Goal: Task Accomplishment & Management: Complete application form

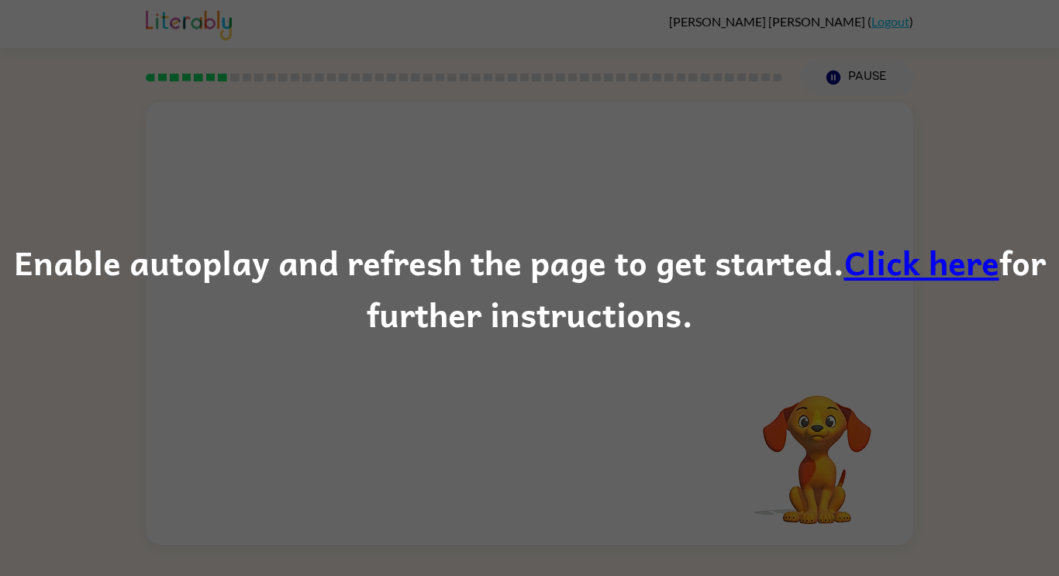
click at [35, 264] on div "Enable autoplay and refresh the page to get started. Click here for further ins…" at bounding box center [529, 288] width 1059 height 105
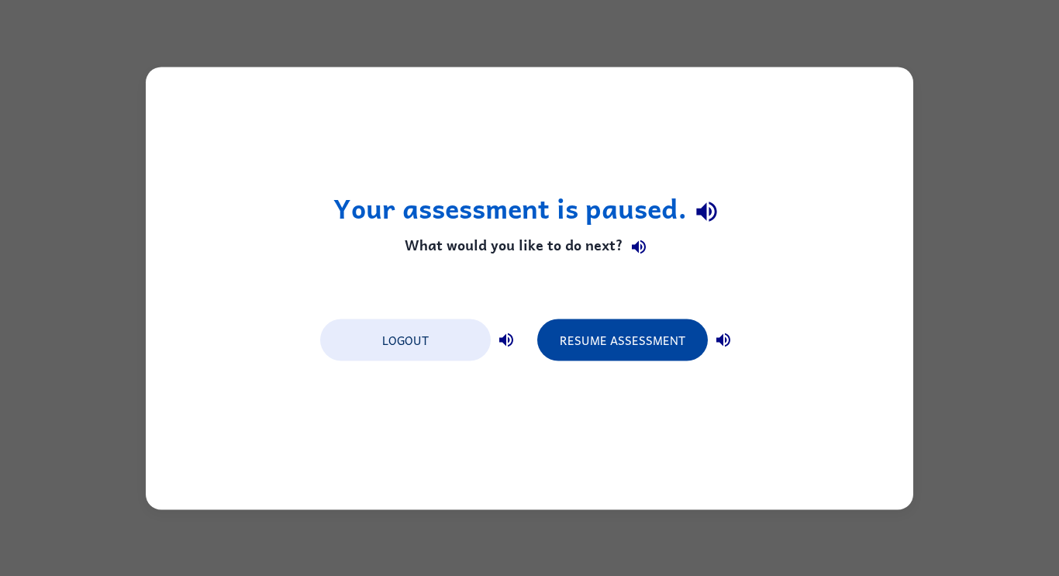
click at [584, 337] on button "Resume Assessment" at bounding box center [622, 340] width 171 height 42
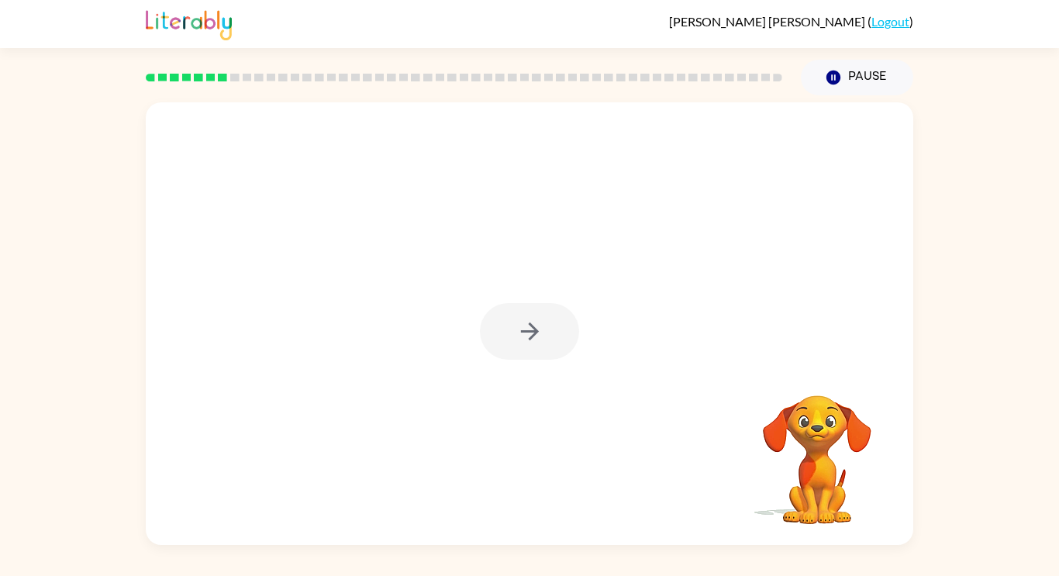
click at [513, 319] on div at bounding box center [529, 331] width 99 height 57
click at [512, 337] on button "button" at bounding box center [529, 331] width 99 height 57
click at [661, 417] on div "Your browser must support playing .mp4 files to use Literably. Please try using…" at bounding box center [530, 323] width 768 height 443
click at [820, 444] on video "Your browser must support playing .mp4 files to use Literably. Please try using…" at bounding box center [817, 448] width 155 height 155
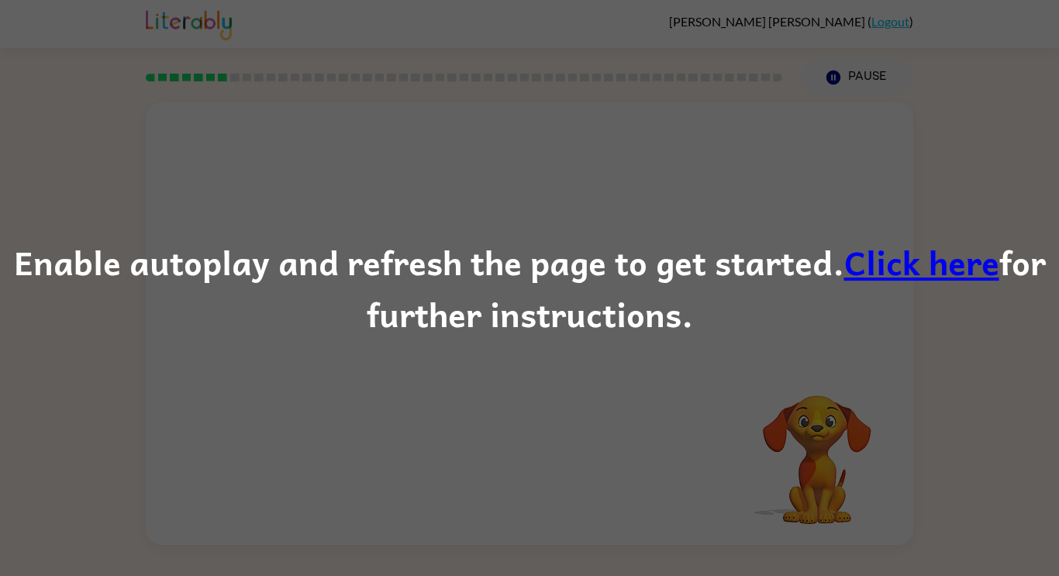
click at [74, 301] on div "Enable autoplay and refresh the page to get started. Click here for further ins…" at bounding box center [529, 288] width 1059 height 105
click at [90, 259] on div "Enable autoplay and refresh the page to get started. Click here for further ins…" at bounding box center [529, 288] width 1059 height 105
click at [105, 287] on div "Enable autoplay and refresh the page to get started. Click here for further ins…" at bounding box center [529, 288] width 1059 height 105
click at [977, 274] on link "Click here" at bounding box center [921, 262] width 155 height 52
click at [906, 264] on link "Click here" at bounding box center [921, 262] width 155 height 52
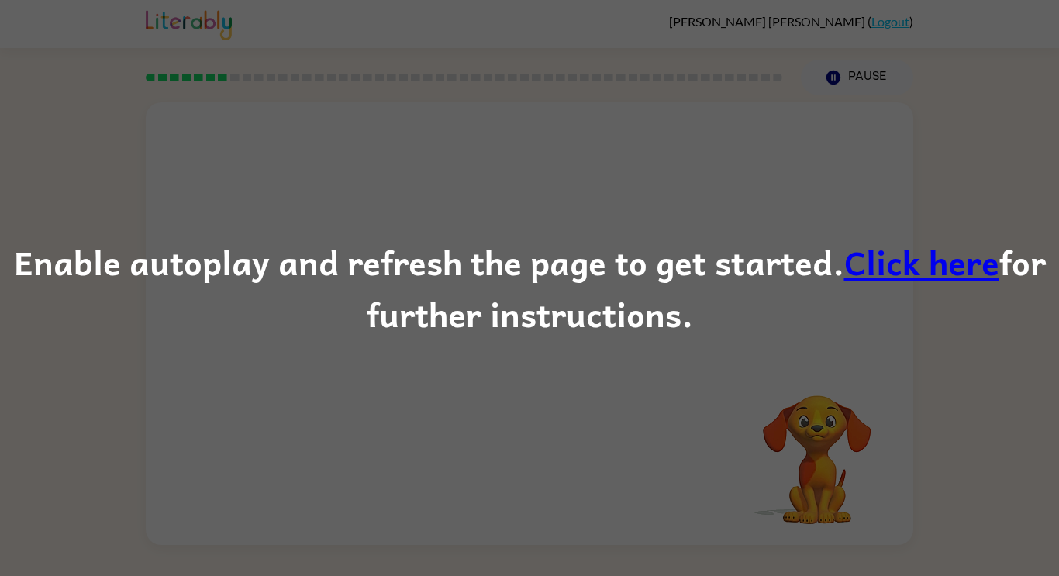
click at [181, 26] on div "Enable autoplay and refresh the page to get started. Click here for further ins…" at bounding box center [529, 288] width 1059 height 576
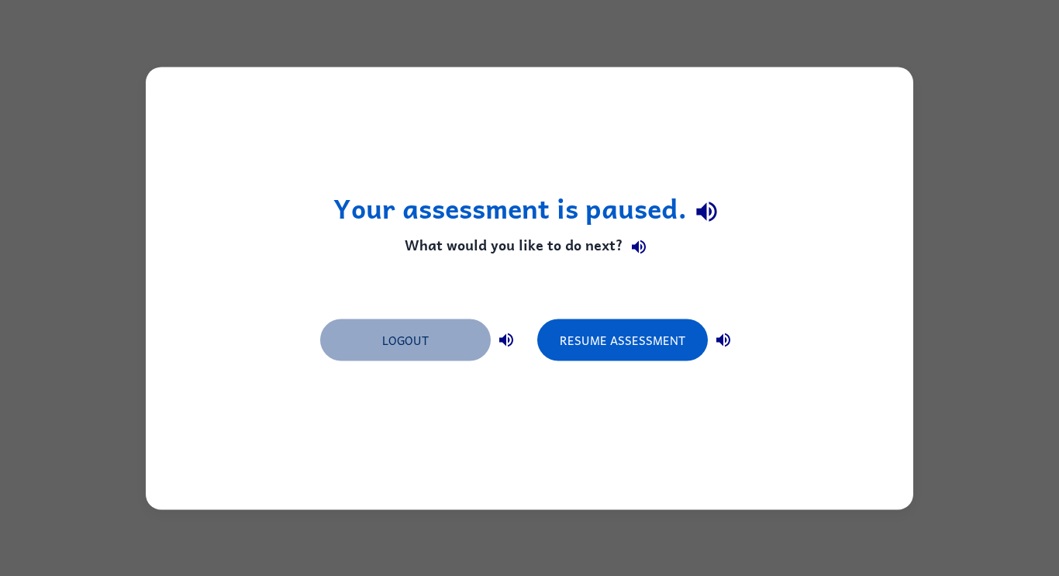
click at [476, 350] on button "Logout" at bounding box center [405, 340] width 171 height 42
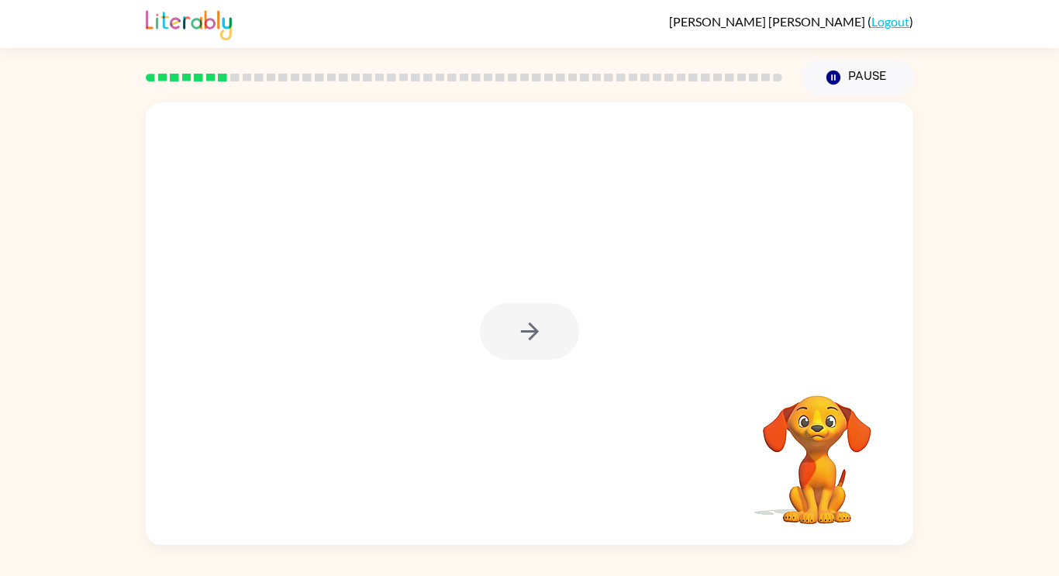
click at [521, 346] on div at bounding box center [529, 331] width 99 height 57
click at [560, 314] on button "button" at bounding box center [529, 331] width 99 height 57
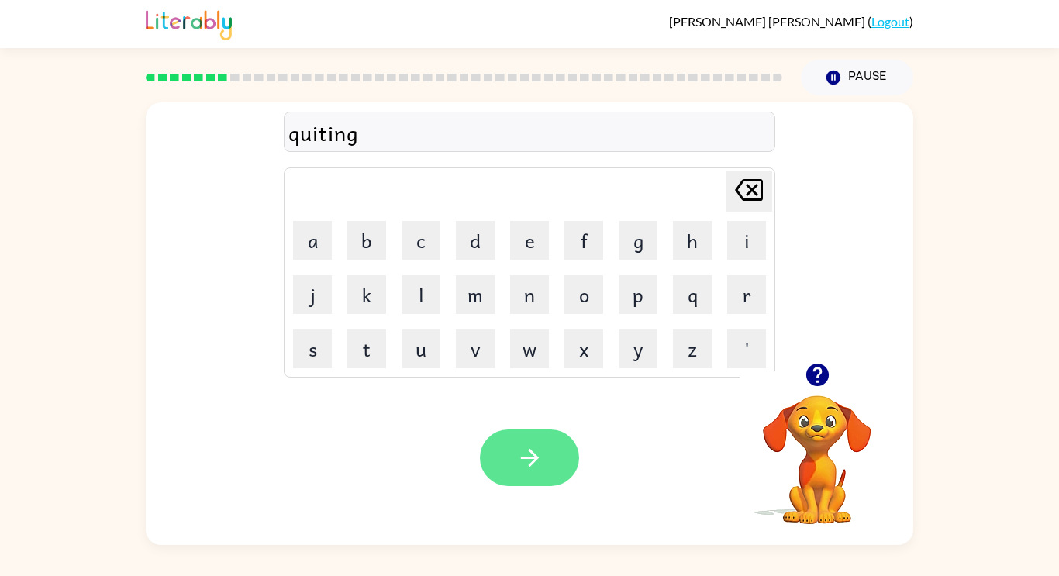
click at [537, 468] on icon "button" at bounding box center [529, 457] width 27 height 27
click at [515, 447] on button "button" at bounding box center [529, 458] width 99 height 57
click at [823, 466] on video "Your browser must support playing .mp4 files to use Literably. Please try using…" at bounding box center [817, 448] width 155 height 155
click at [825, 488] on video "Your browser must support playing .mp4 files to use Literably. Please try using…" at bounding box center [817, 448] width 155 height 155
click at [816, 403] on video "Your browser must support playing .mp4 files to use Literably. Please try using…" at bounding box center [817, 448] width 155 height 155
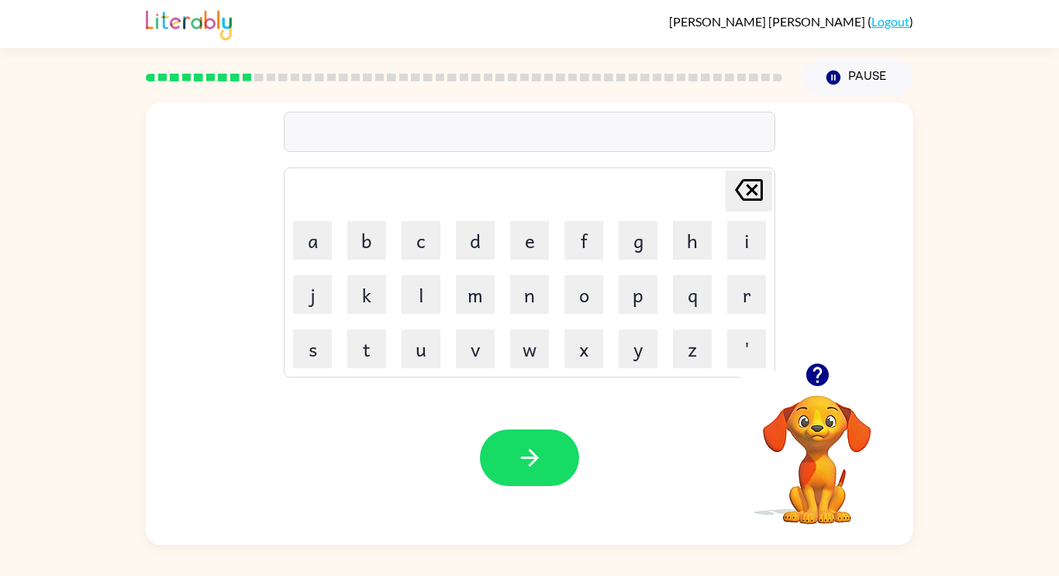
click at [821, 408] on video "Your browser must support playing .mp4 files to use Literably. Please try using…" at bounding box center [817, 448] width 155 height 155
click at [813, 431] on video "Your browser must support playing .mp4 files to use Literably. Please try using…" at bounding box center [817, 448] width 155 height 155
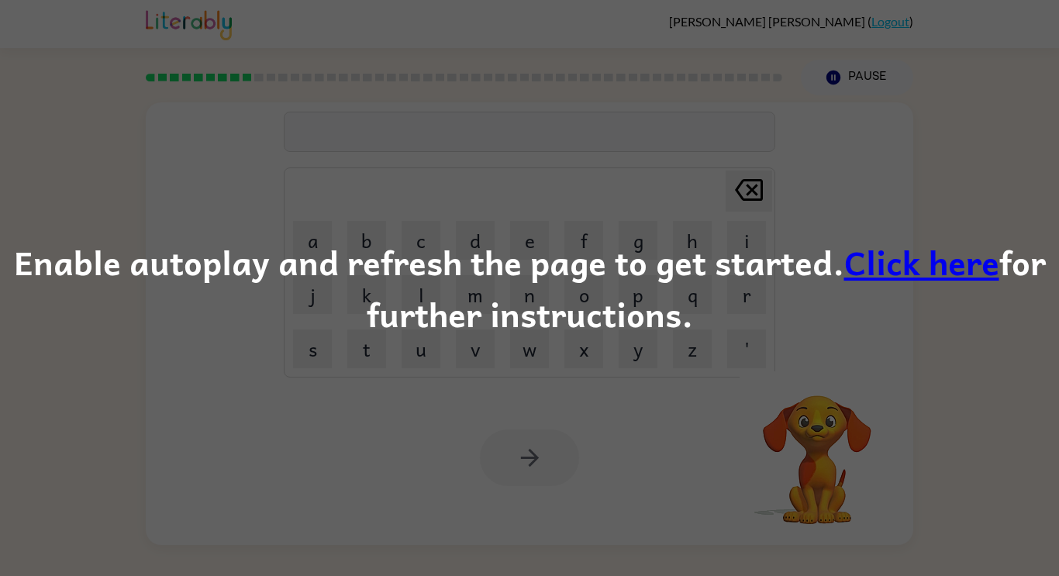
click at [933, 270] on link "Click here" at bounding box center [921, 262] width 155 height 52
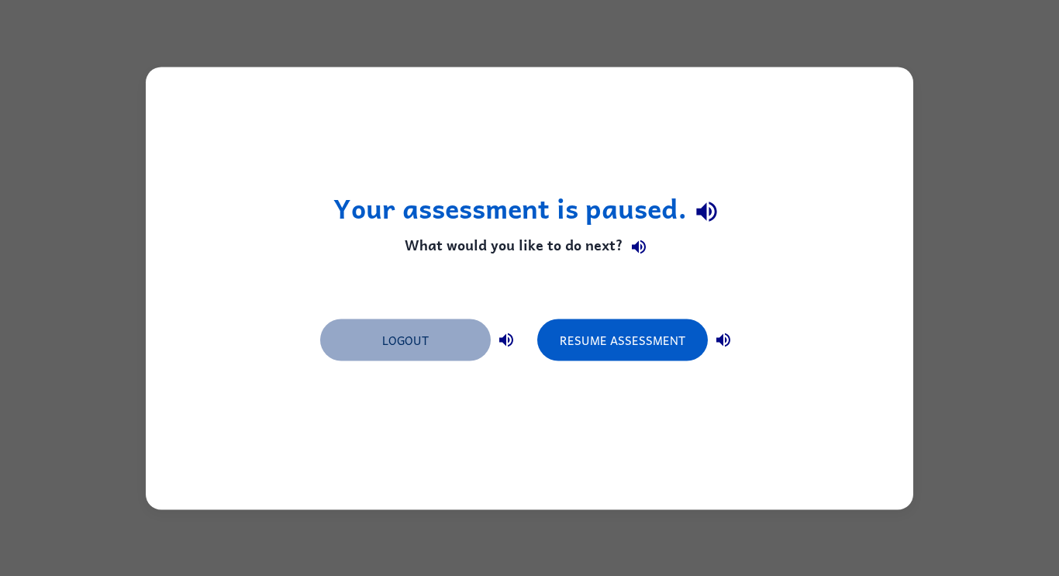
click at [385, 354] on button "Logout" at bounding box center [405, 340] width 171 height 42
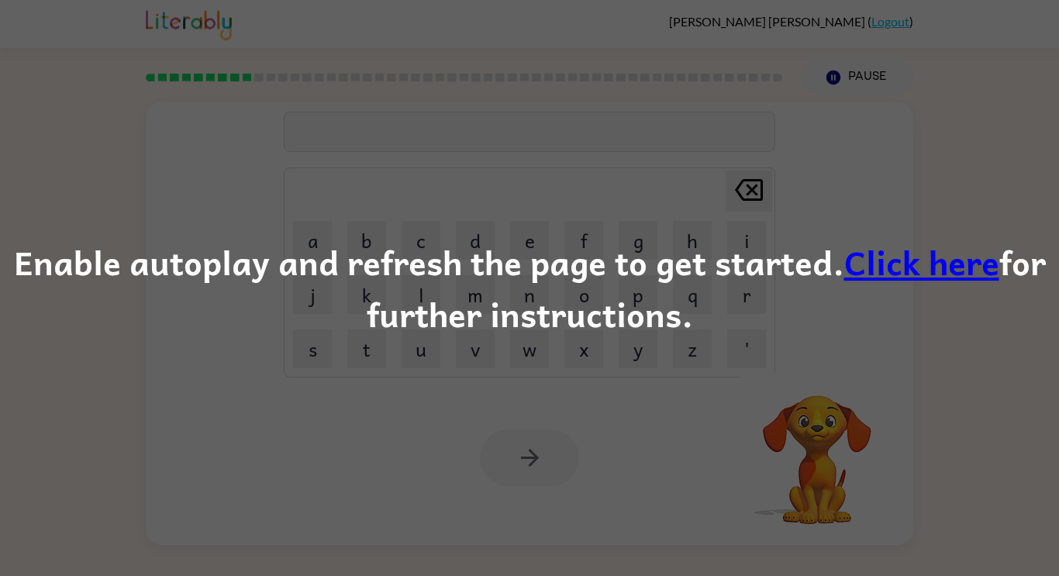
click at [886, 270] on link "Click here" at bounding box center [921, 262] width 155 height 52
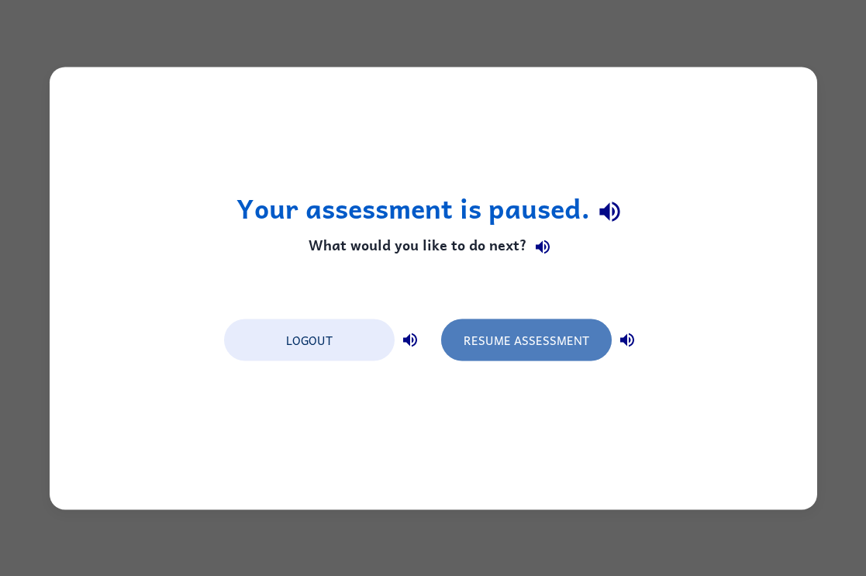
click at [520, 330] on button "Resume Assessment" at bounding box center [526, 340] width 171 height 42
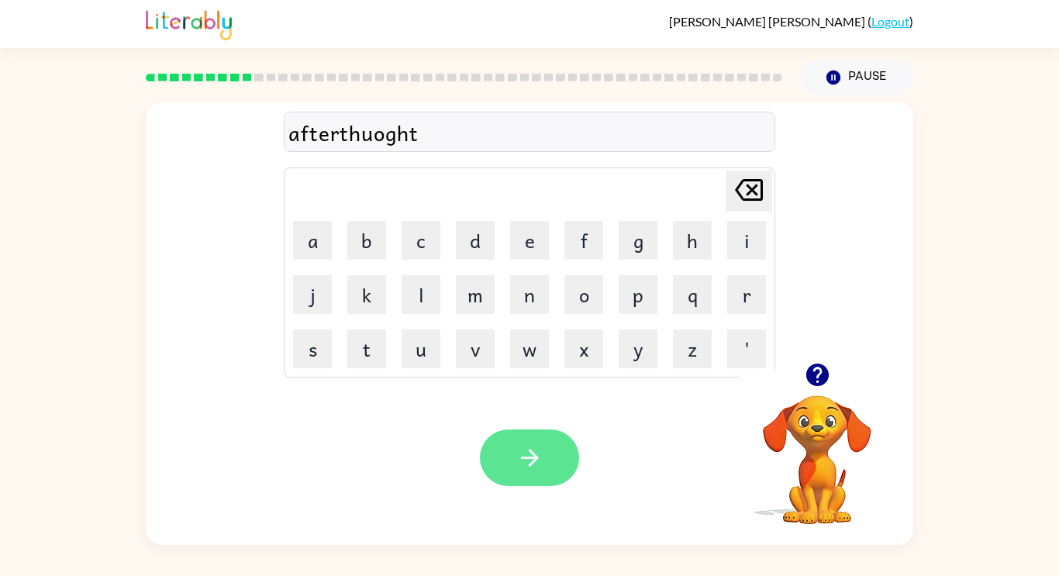
click at [506, 454] on button "button" at bounding box center [529, 458] width 99 height 57
click at [543, 461] on icon "button" at bounding box center [529, 457] width 27 height 27
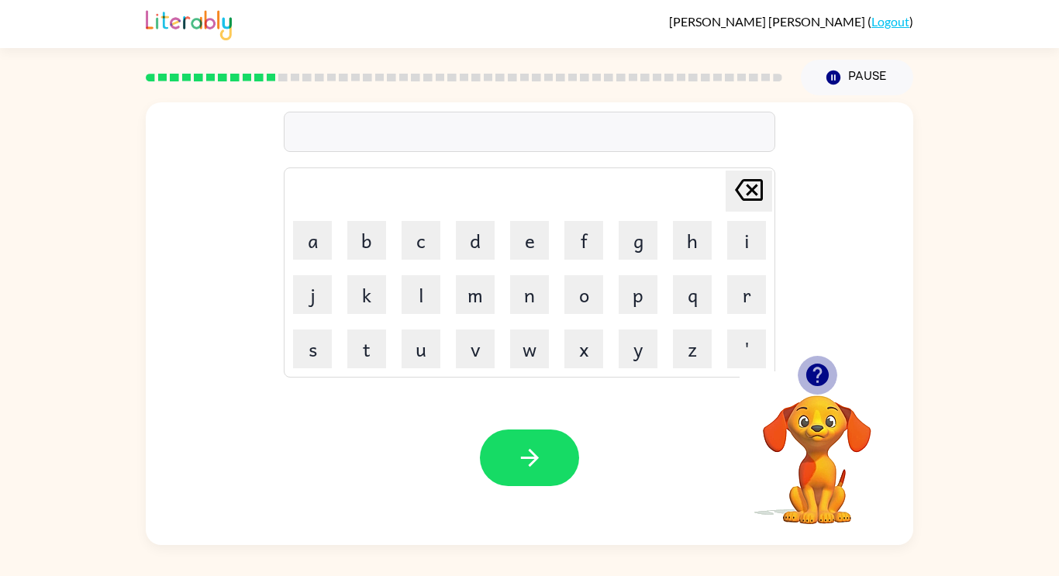
click at [816, 379] on icon "button" at bounding box center [817, 375] width 22 height 22
click at [816, 368] on icon "button" at bounding box center [817, 374] width 27 height 27
click at [823, 375] on icon "button" at bounding box center [817, 375] width 22 height 22
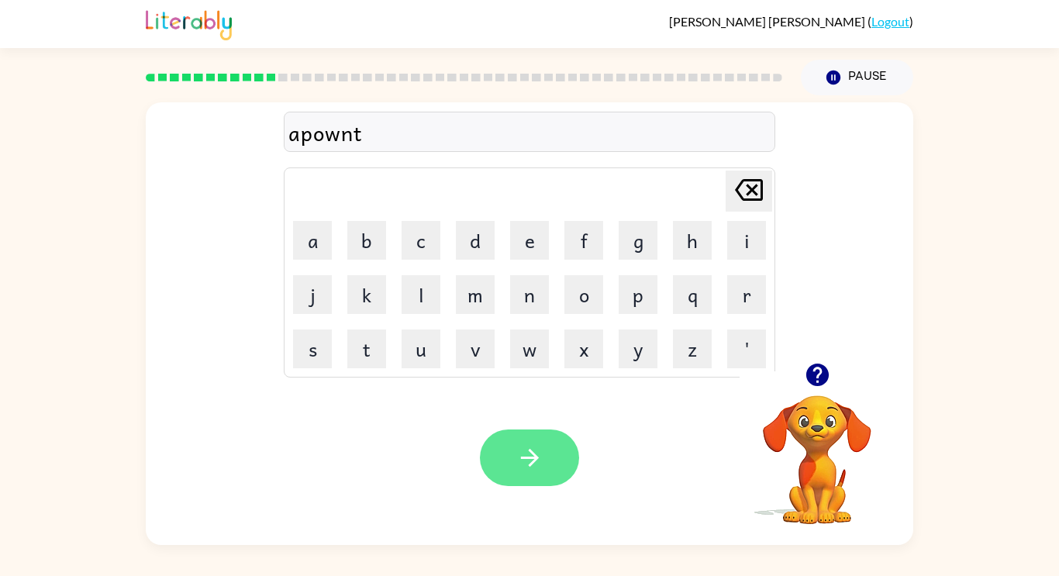
click at [554, 469] on button "button" at bounding box center [529, 458] width 99 height 57
click at [538, 436] on button "button" at bounding box center [529, 458] width 99 height 57
click at [546, 433] on button "button" at bounding box center [529, 458] width 99 height 57
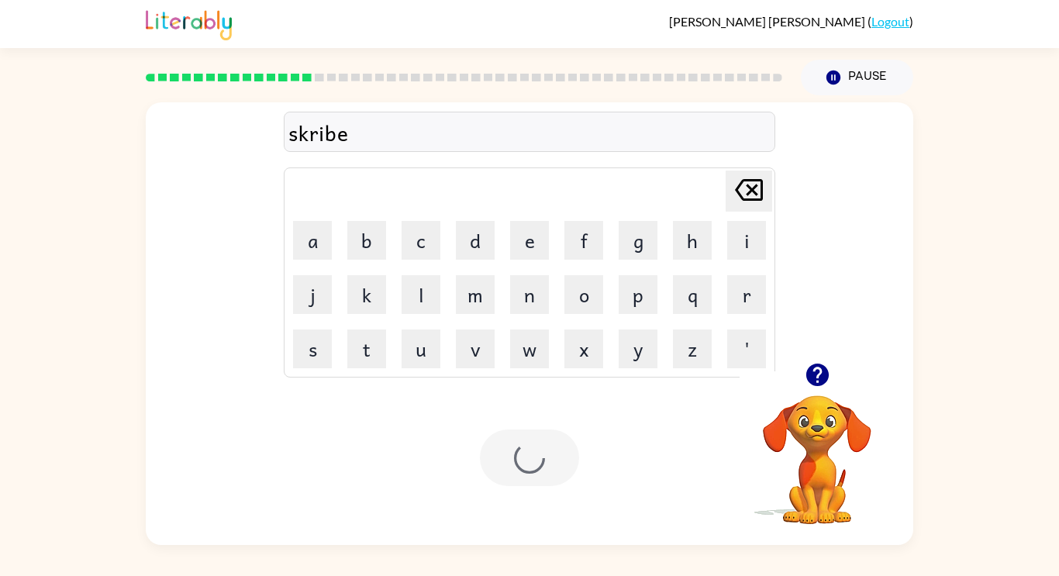
click at [513, 464] on div at bounding box center [529, 458] width 99 height 57
click at [526, 460] on div at bounding box center [529, 458] width 99 height 57
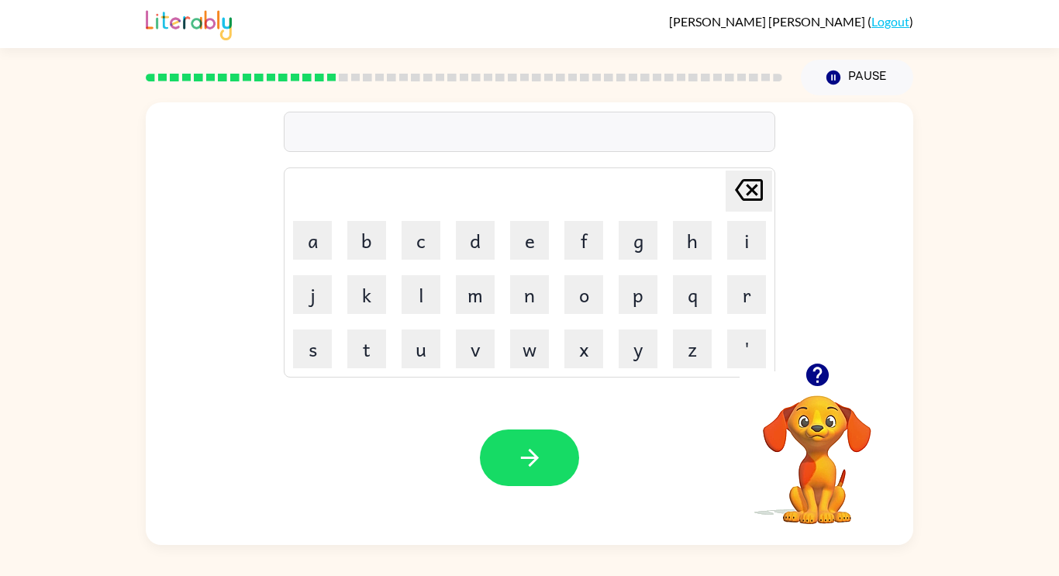
click at [825, 388] on icon "button" at bounding box center [817, 374] width 27 height 27
click at [823, 378] on icon "button" at bounding box center [817, 375] width 22 height 22
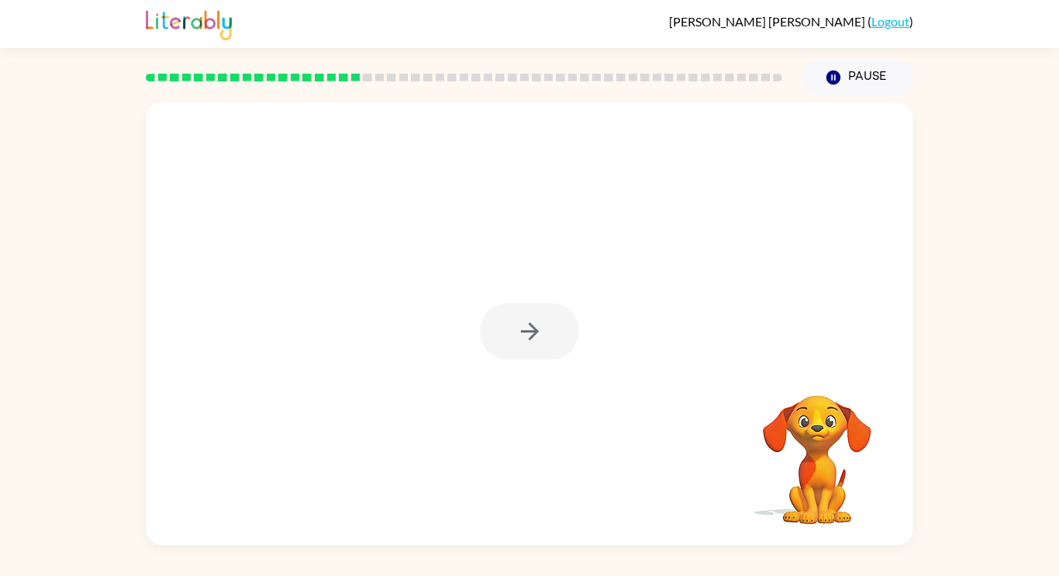
click at [531, 336] on div at bounding box center [529, 331] width 99 height 57
click at [512, 339] on button "button" at bounding box center [529, 331] width 99 height 57
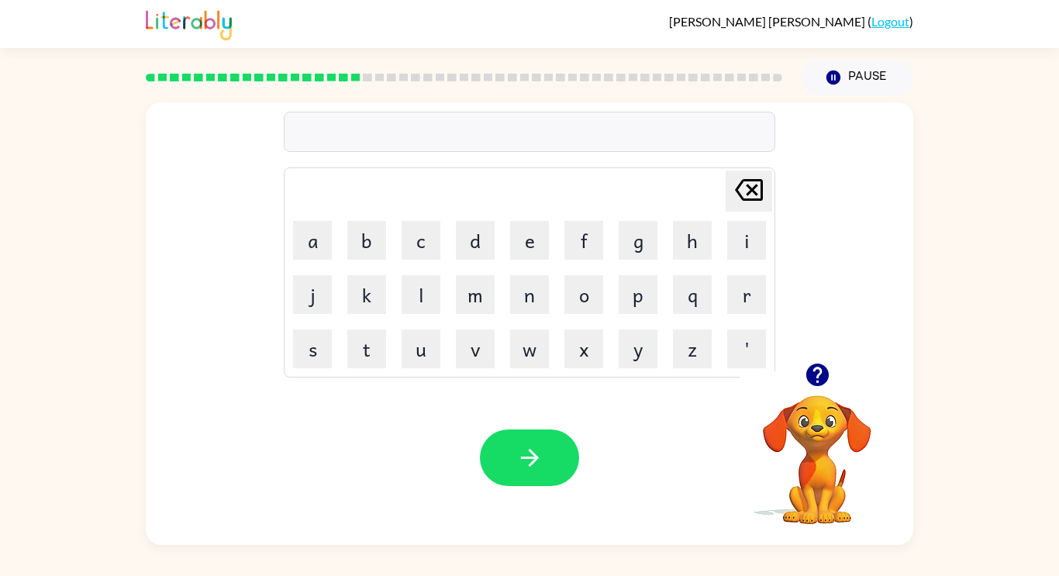
click at [816, 365] on icon "button" at bounding box center [817, 375] width 22 height 22
click at [819, 379] on icon "button" at bounding box center [817, 375] width 22 height 22
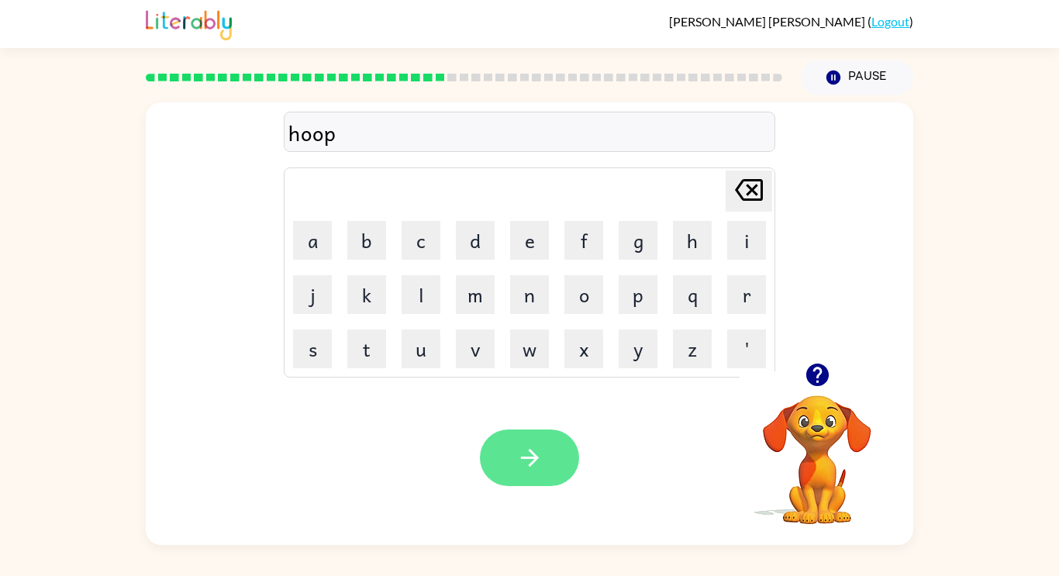
click at [526, 463] on icon "button" at bounding box center [529, 457] width 27 height 27
click at [545, 473] on button "button" at bounding box center [529, 458] width 99 height 57
click at [827, 397] on video "Your browser must support playing .mp4 files to use Literably. Please try using…" at bounding box center [817, 448] width 155 height 155
click at [817, 425] on video "Your browser must support playing .mp4 files to use Literably. Please try using…" at bounding box center [817, 448] width 155 height 155
click at [833, 359] on div at bounding box center [817, 375] width 155 height 40
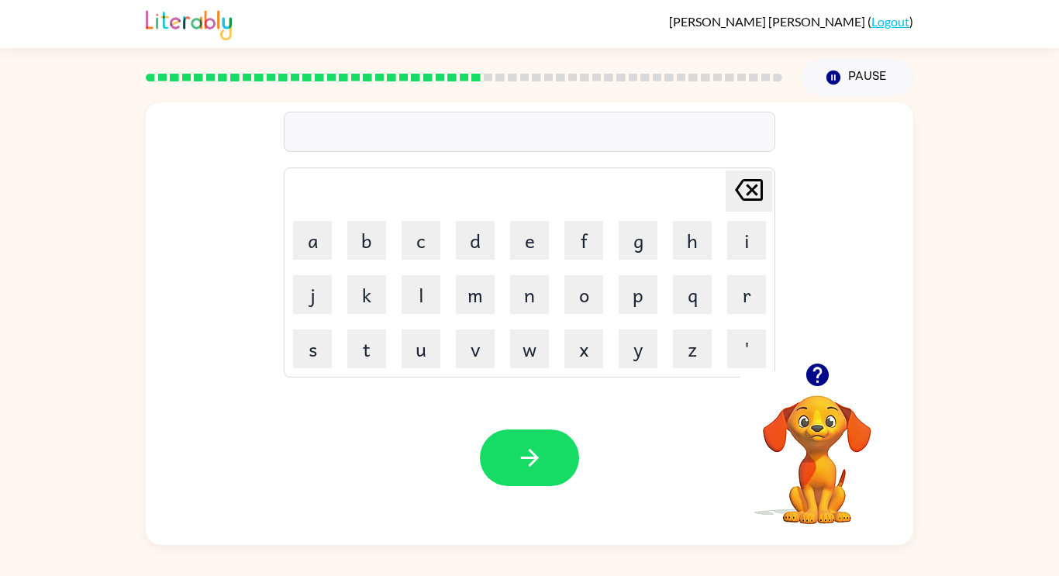
click at [814, 388] on icon "button" at bounding box center [817, 374] width 27 height 27
click at [855, 395] on div at bounding box center [817, 375] width 155 height 40
click at [815, 473] on video "Your browser must support playing .mp4 files to use Literably. Please try using…" at bounding box center [817, 448] width 155 height 155
click at [821, 371] on icon "button" at bounding box center [817, 374] width 27 height 27
click at [833, 374] on button "button" at bounding box center [818, 375] width 40 height 40
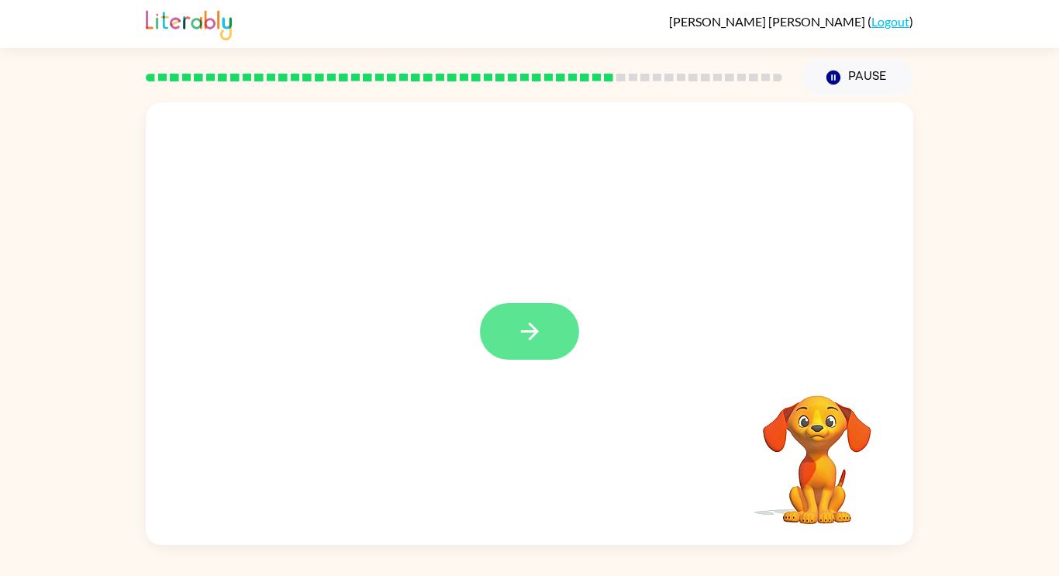
click at [548, 333] on button "button" at bounding box center [529, 331] width 99 height 57
click at [501, 361] on div at bounding box center [530, 232] width 768 height 261
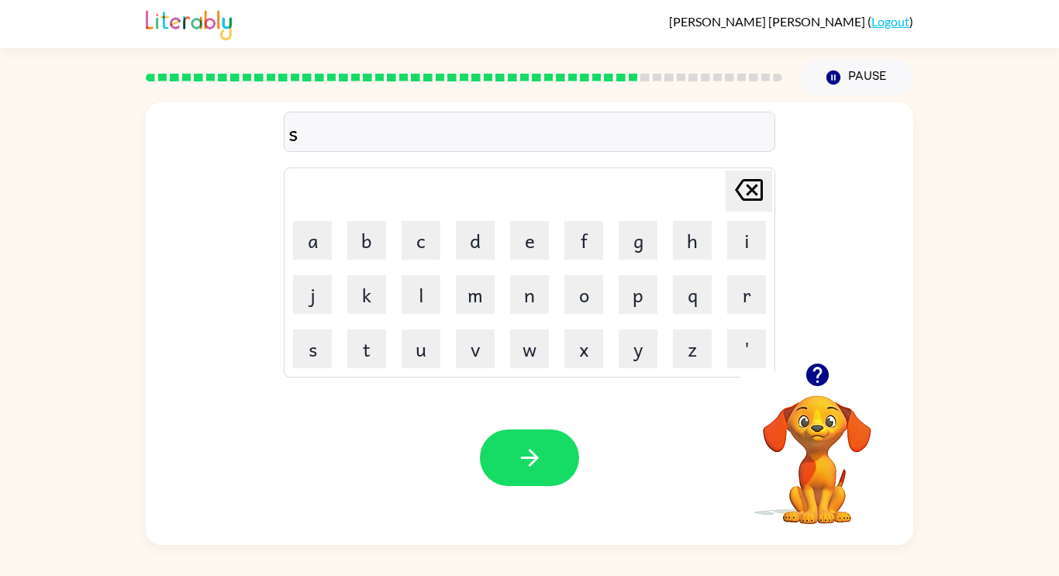
click at [801, 381] on button "button" at bounding box center [818, 375] width 40 height 40
